Goal: Navigation & Orientation: Find specific page/section

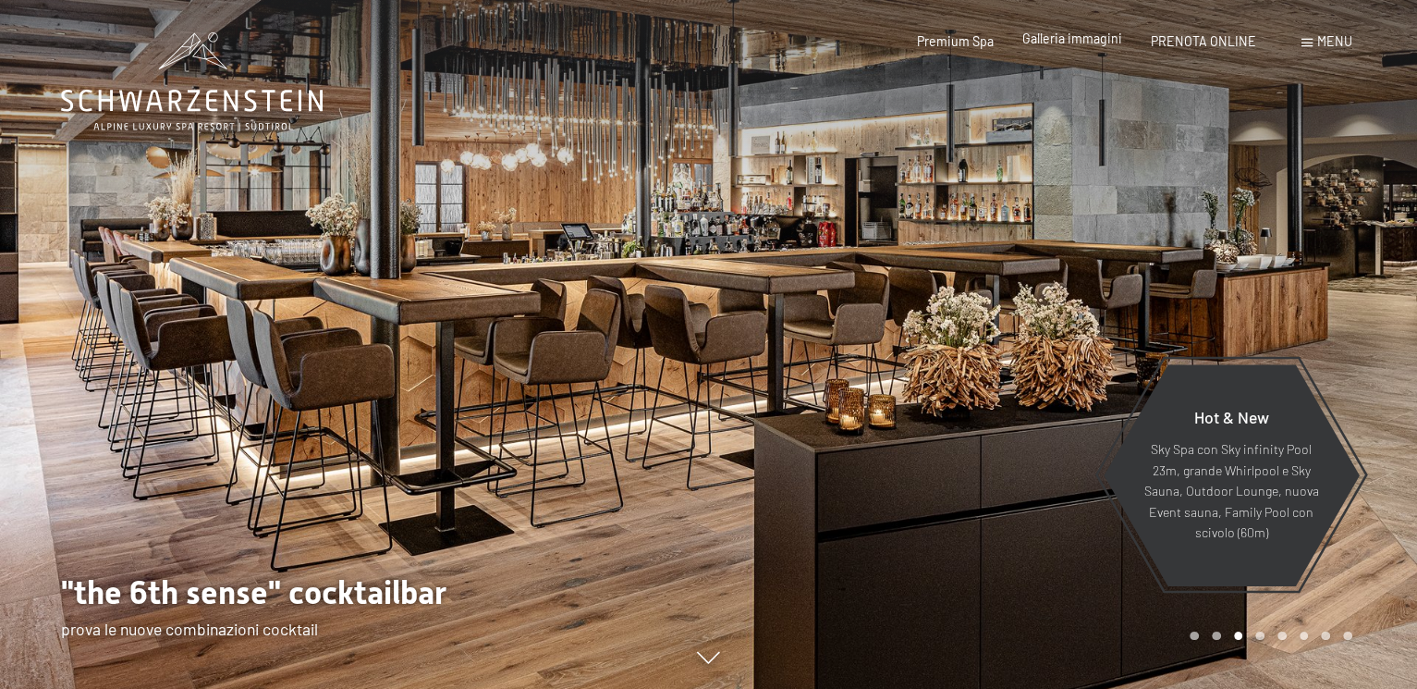
click at [1102, 44] on span "Galleria immagini" at bounding box center [1072, 39] width 100 height 16
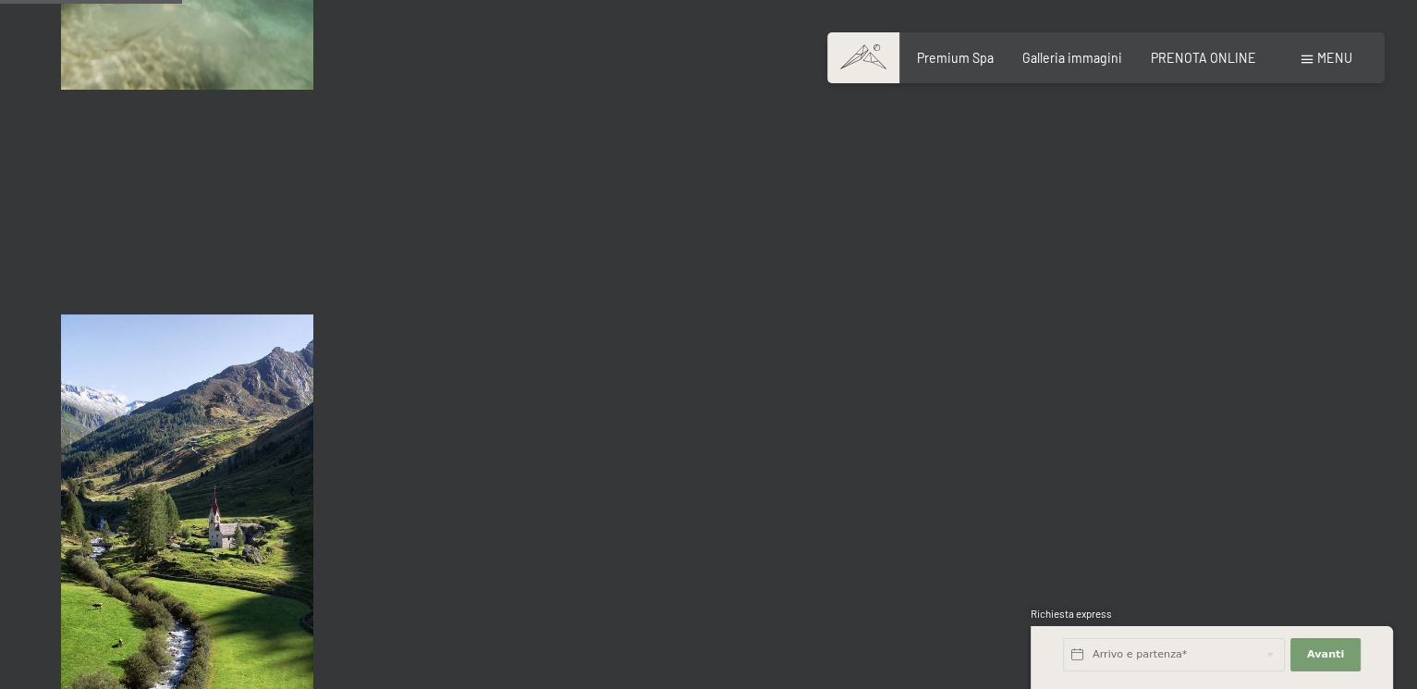
scroll to position [2588, 0]
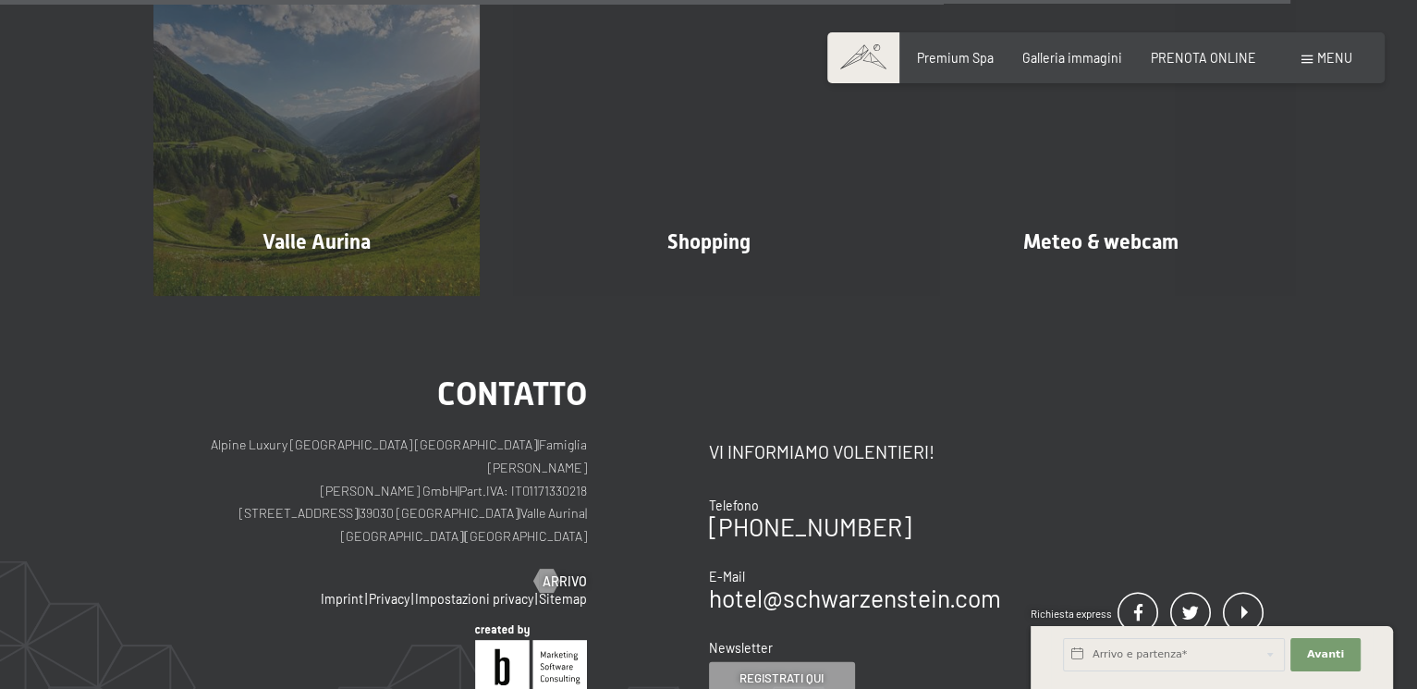
scroll to position [3697, 0]
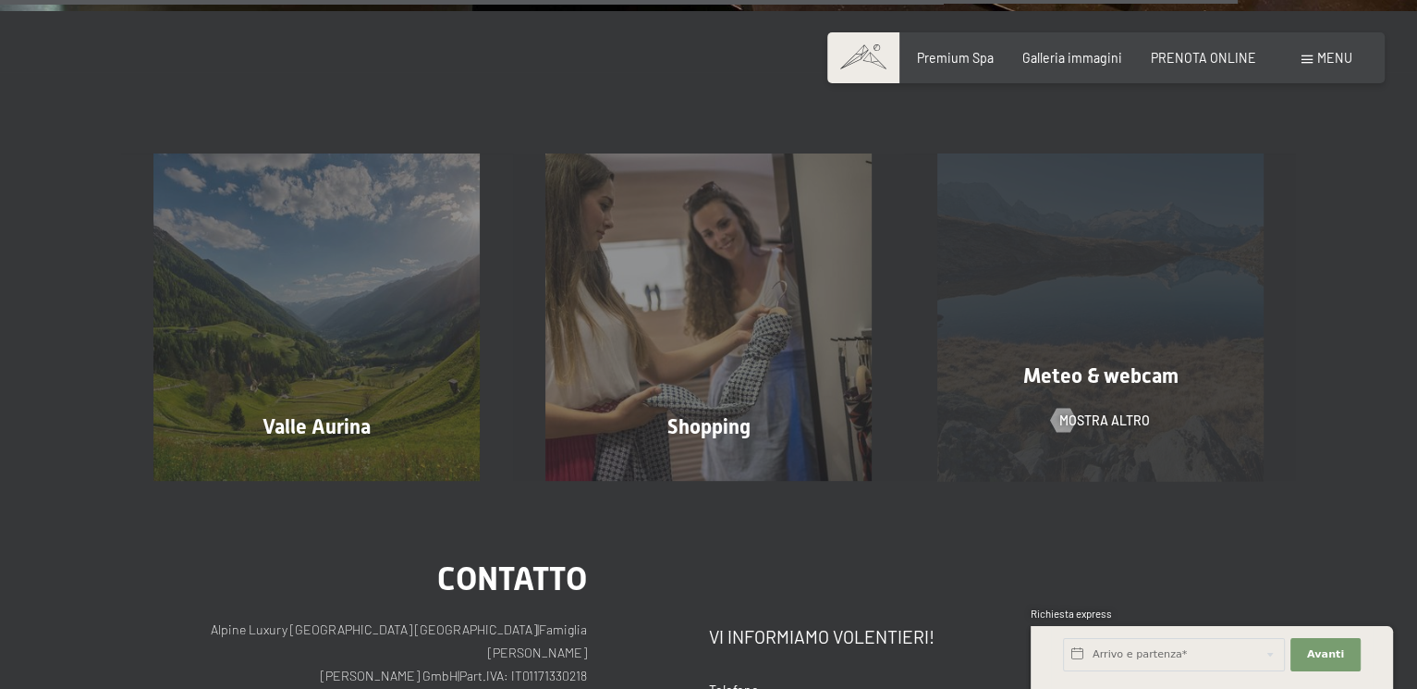
click at [1132, 324] on div "Meteo & webcam mostra altro" at bounding box center [1100, 316] width 392 height 326
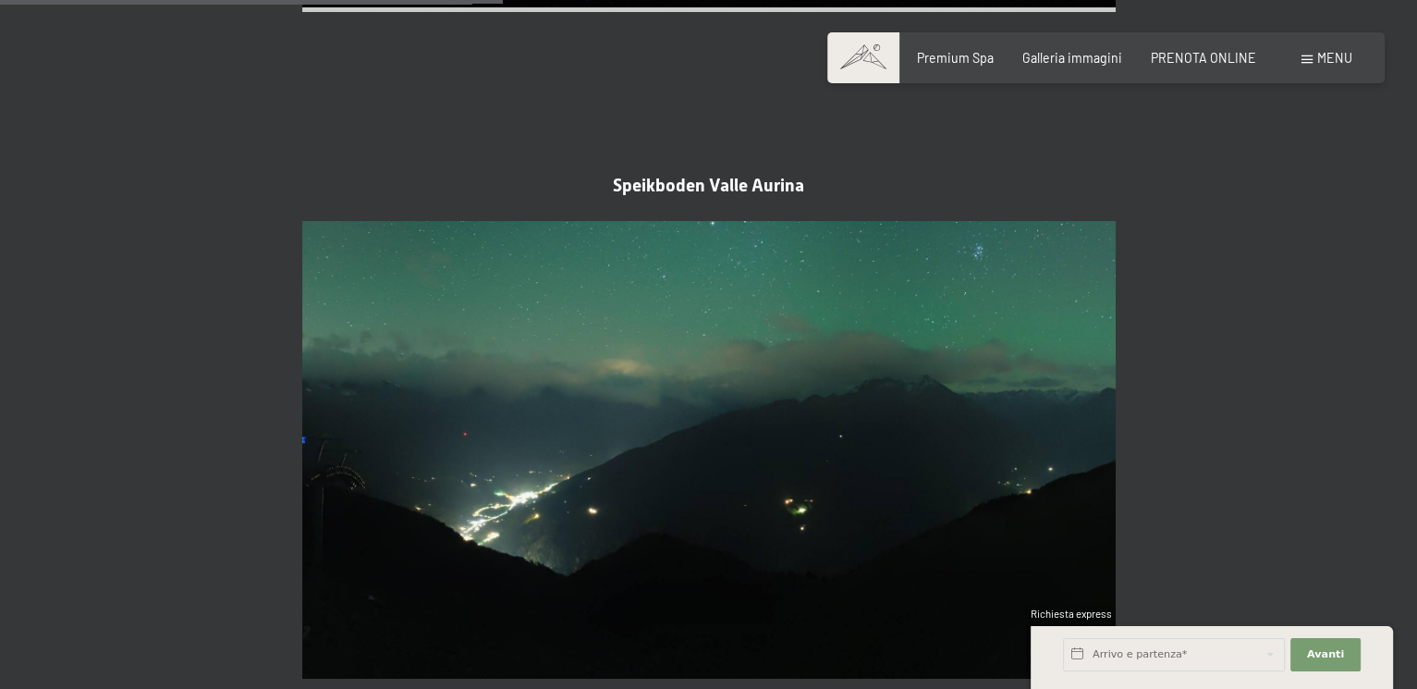
scroll to position [2033, 0]
click at [869, 54] on span at bounding box center [863, 57] width 72 height 51
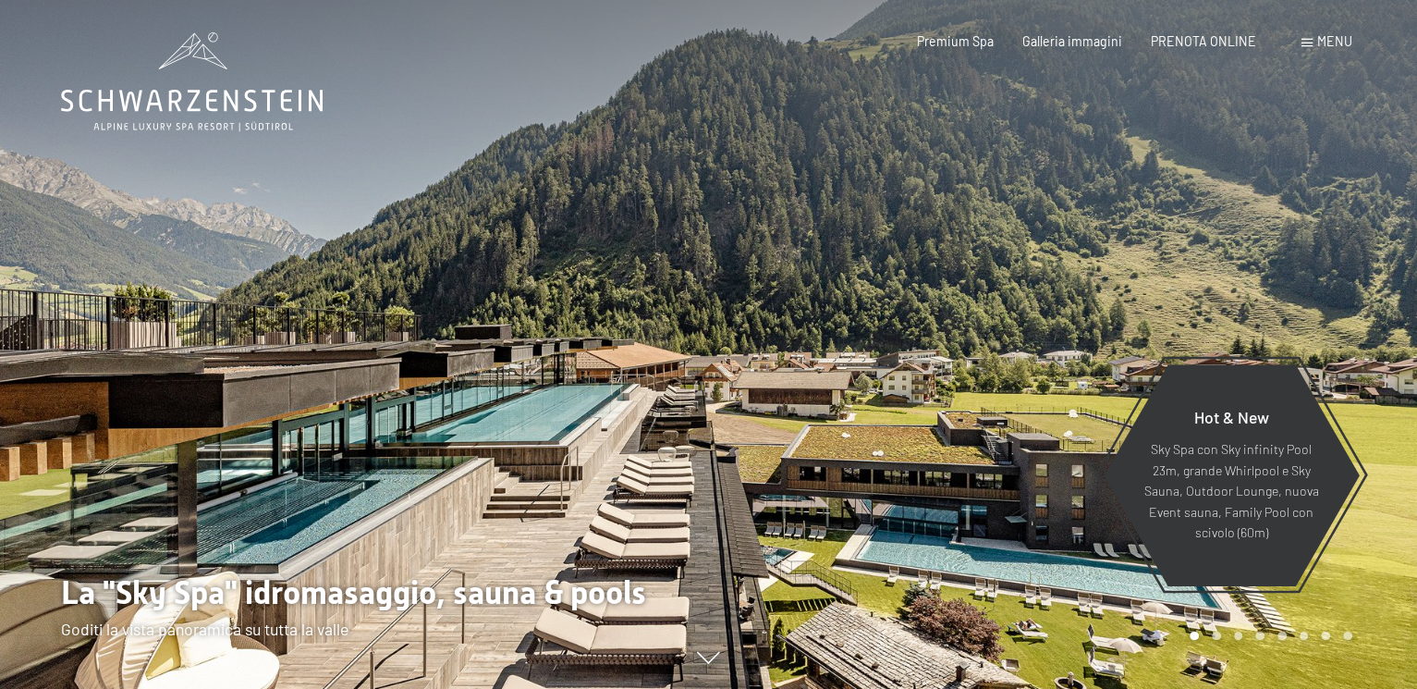
click at [957, 48] on div "Premium Spa Galleria immagini PRENOTA ONLINE" at bounding box center [1072, 41] width 425 height 18
click at [579, 402] on span "Consenso marketing*" at bounding box center [600, 397] width 140 height 18
click at [520, 402] on input "Consenso marketing*" at bounding box center [511, 397] width 18 height 18
checkbox input "false"
click at [960, 49] on div "Premium Spa Galleria immagini PRENOTA ONLINE" at bounding box center [1072, 41] width 425 height 18
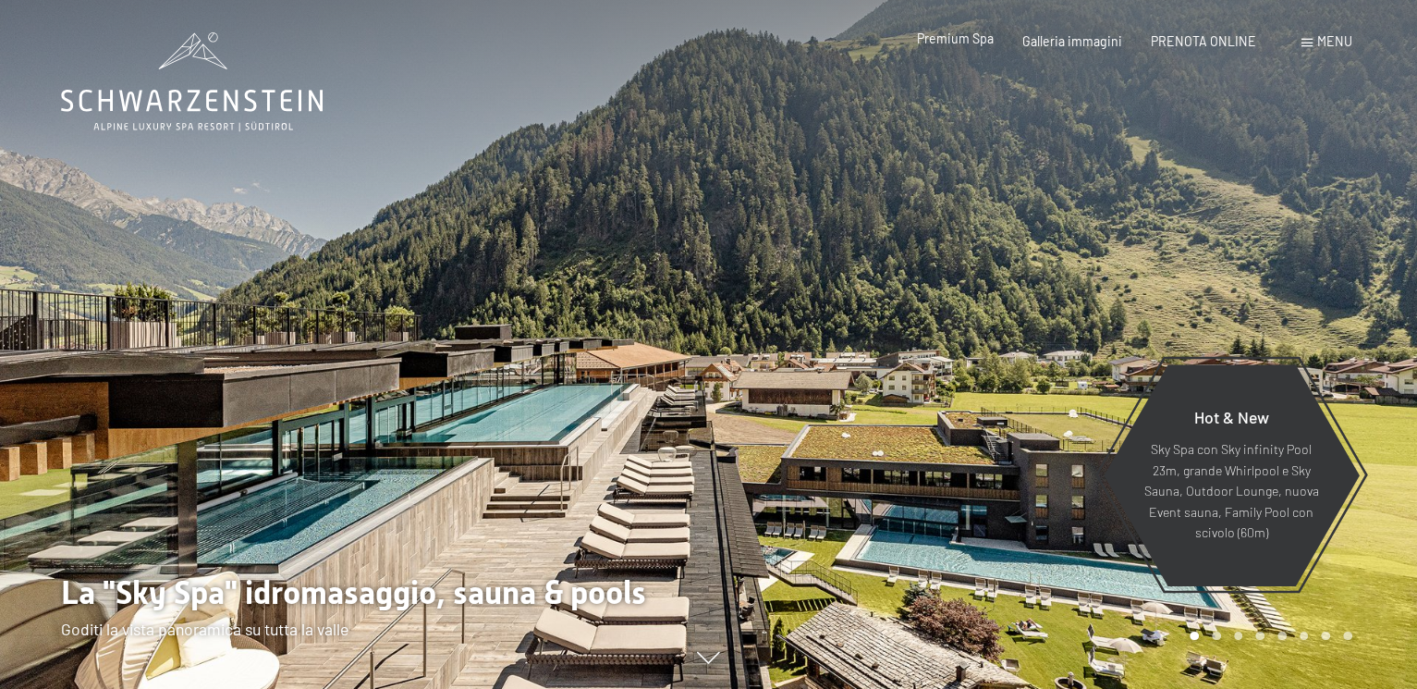
click at [960, 39] on span "Premium Spa" at bounding box center [955, 39] width 77 height 16
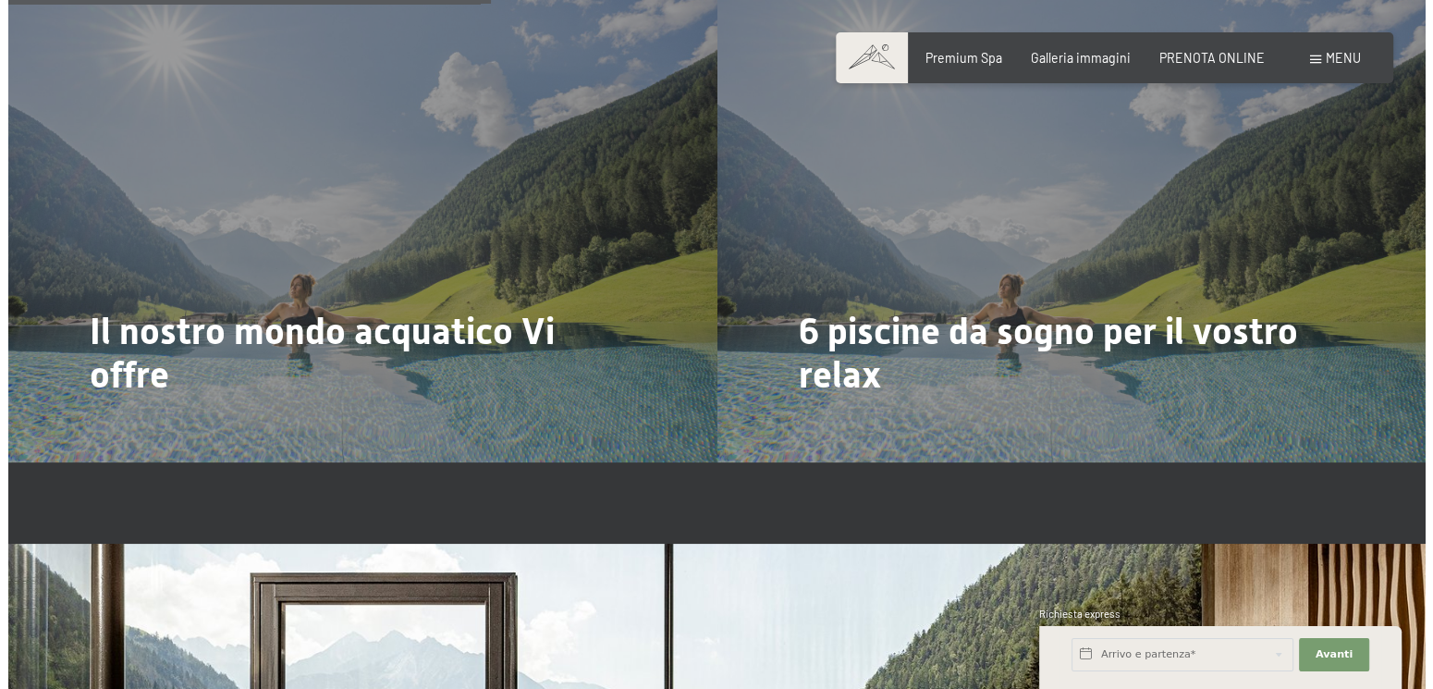
scroll to position [3976, 0]
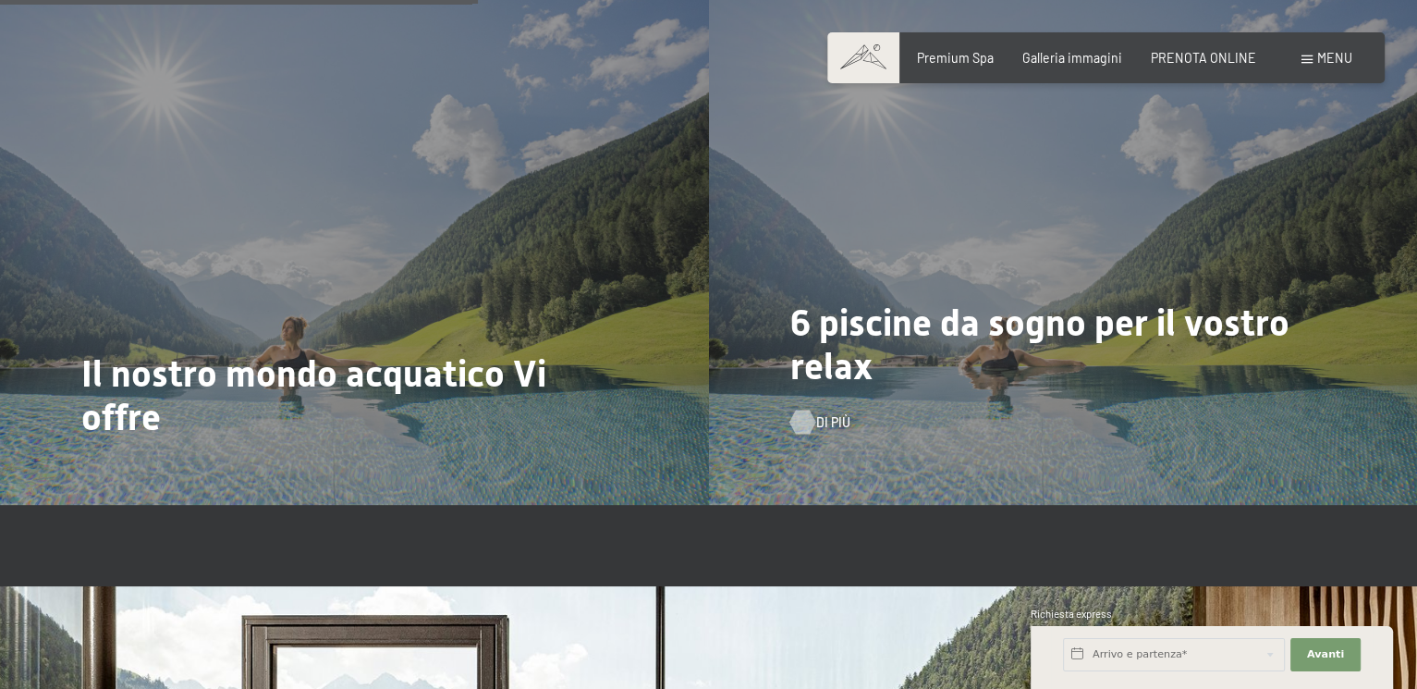
click at [800, 417] on div at bounding box center [802, 422] width 14 height 24
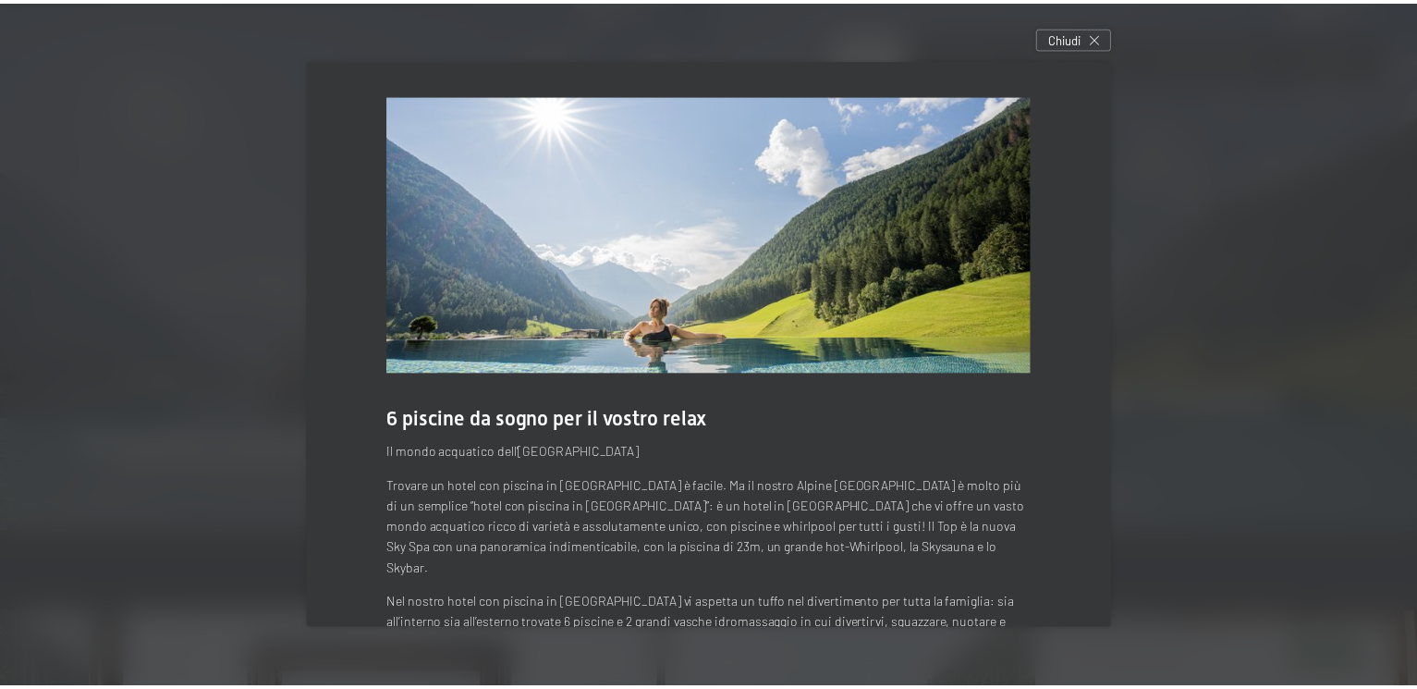
scroll to position [84, 0]
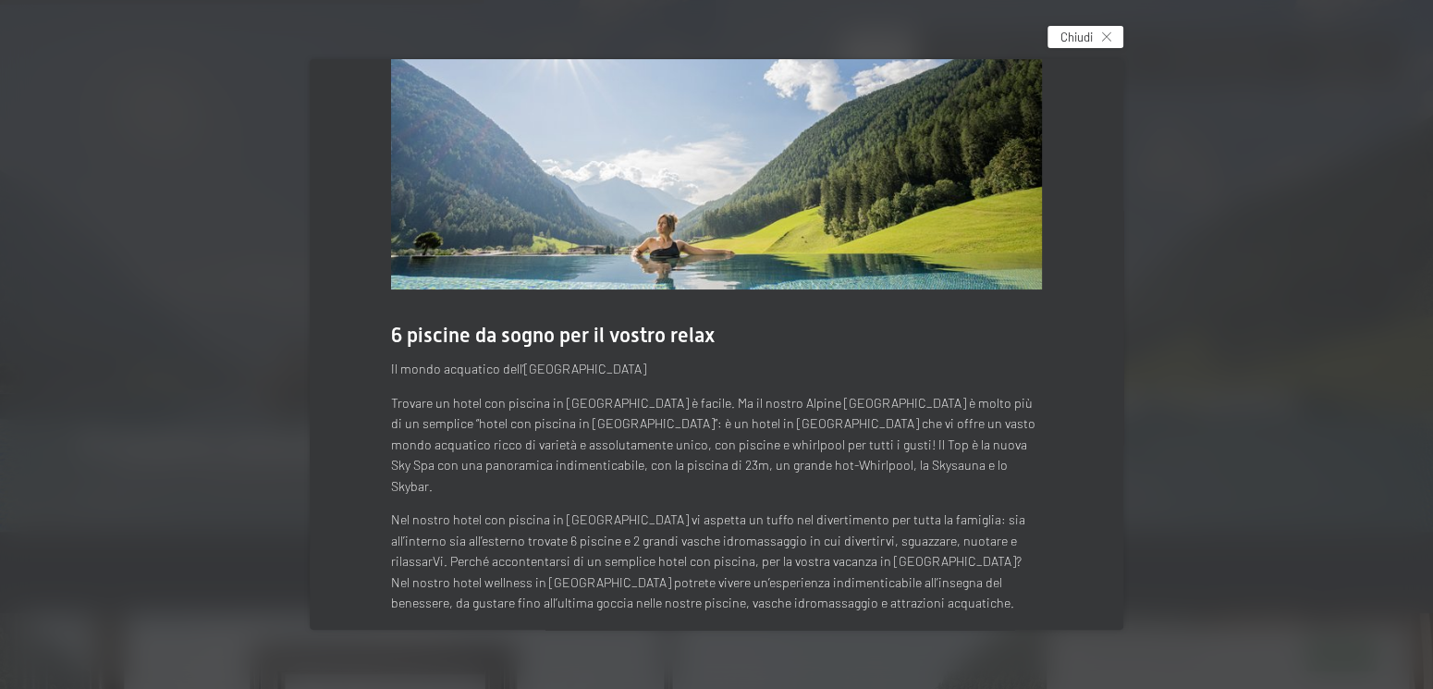
click at [1111, 42] on div "Chiudi" at bounding box center [1085, 37] width 76 height 22
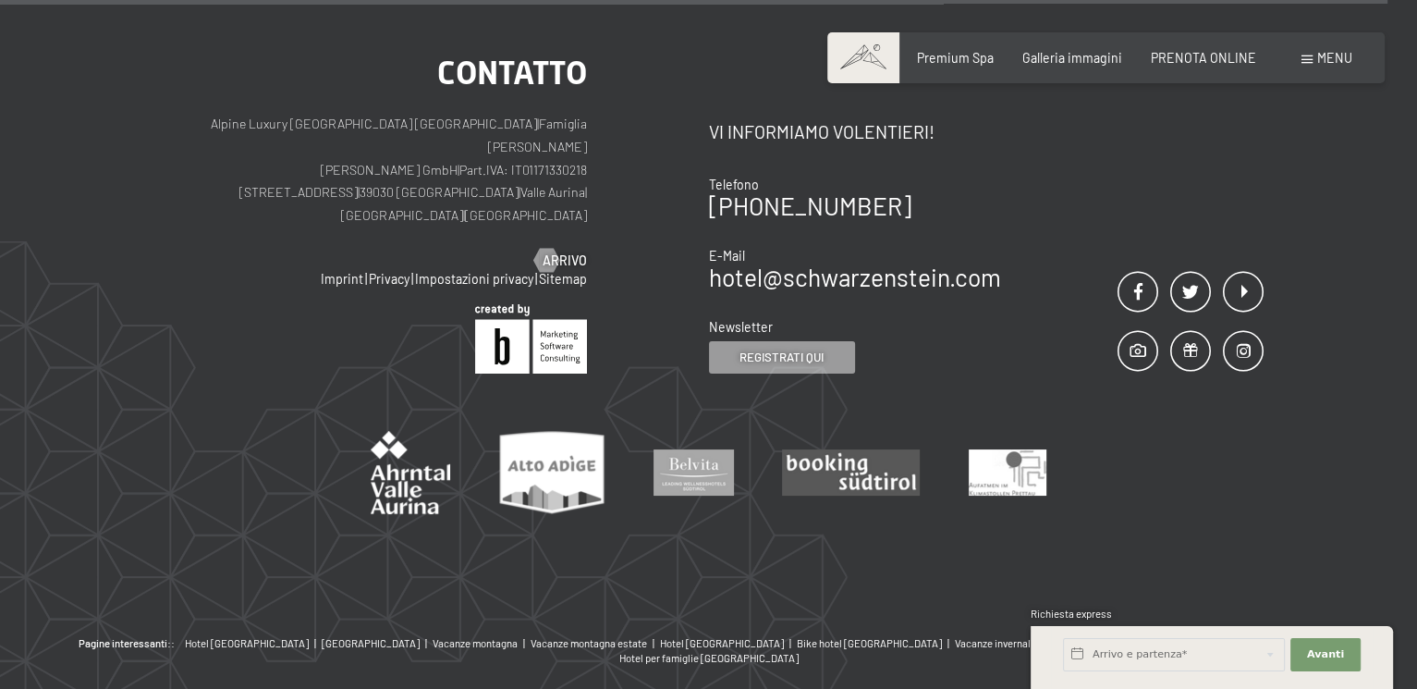
scroll to position [10046, 0]
